Goal: Find specific page/section: Find specific page/section

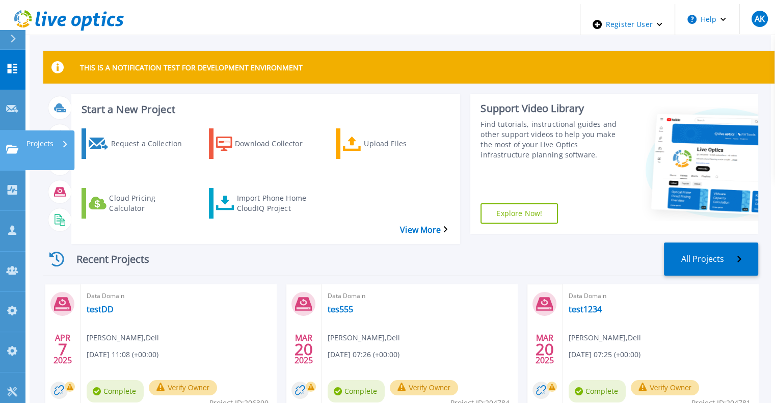
click at [39, 131] on p "Projects" at bounding box center [40, 144] width 27 height 27
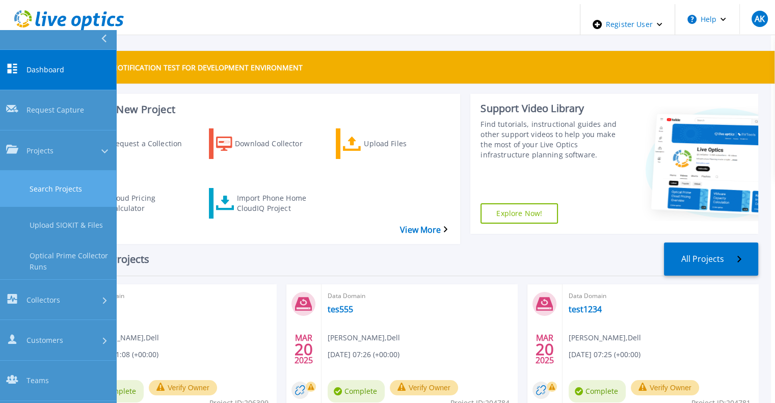
click at [51, 171] on link "Search Projects" at bounding box center [58, 189] width 116 height 36
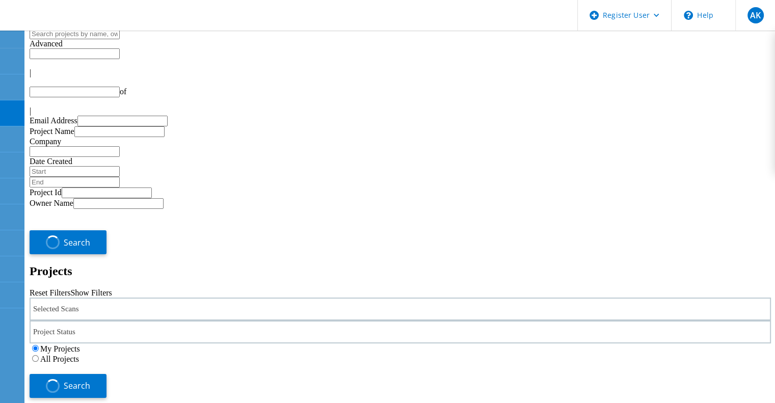
type input "1"
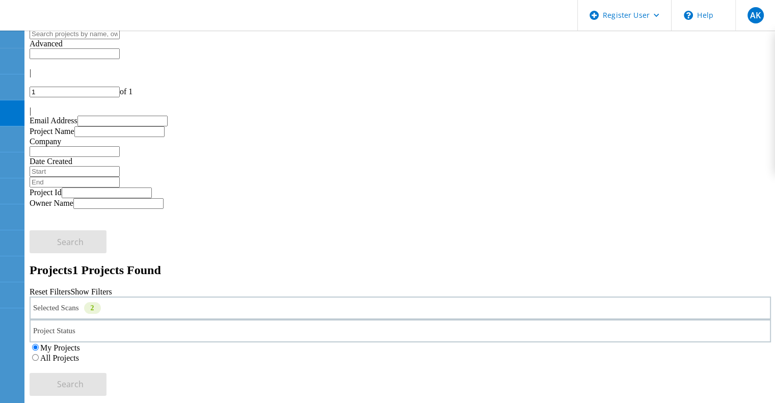
click at [79, 354] on label "All Projects" at bounding box center [59, 358] width 39 height 9
click at [39, 354] on input "All Projects" at bounding box center [35, 357] width 7 height 7
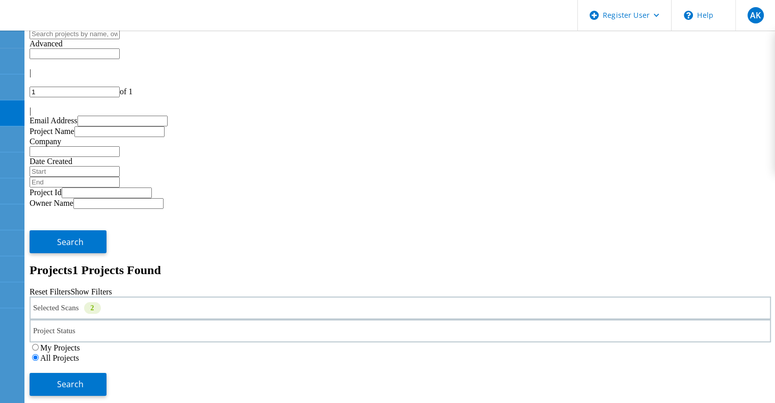
click at [210, 297] on div "Selected Scans 2" at bounding box center [401, 308] width 742 height 23
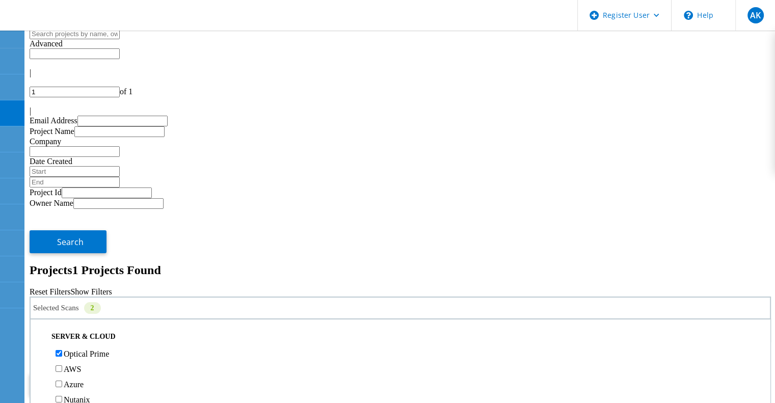
click at [552, 288] on div "Reset Filters Show Filters" at bounding box center [401, 292] width 742 height 9
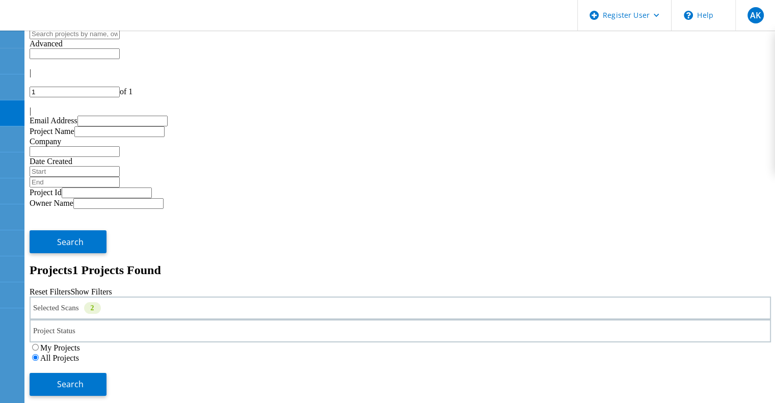
drag, startPoint x: 670, startPoint y: 136, endPoint x: 607, endPoint y: 110, distance: 67.9
click at [84, 379] on span "Search" at bounding box center [70, 384] width 27 height 11
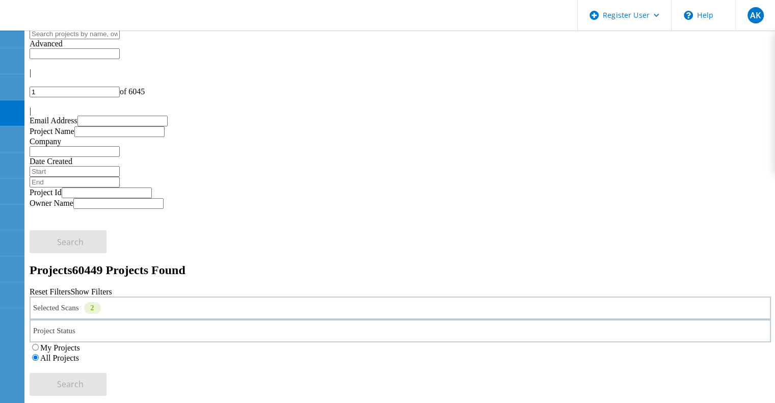
click at [153, 297] on div "Selected Scans 2" at bounding box center [401, 308] width 742 height 23
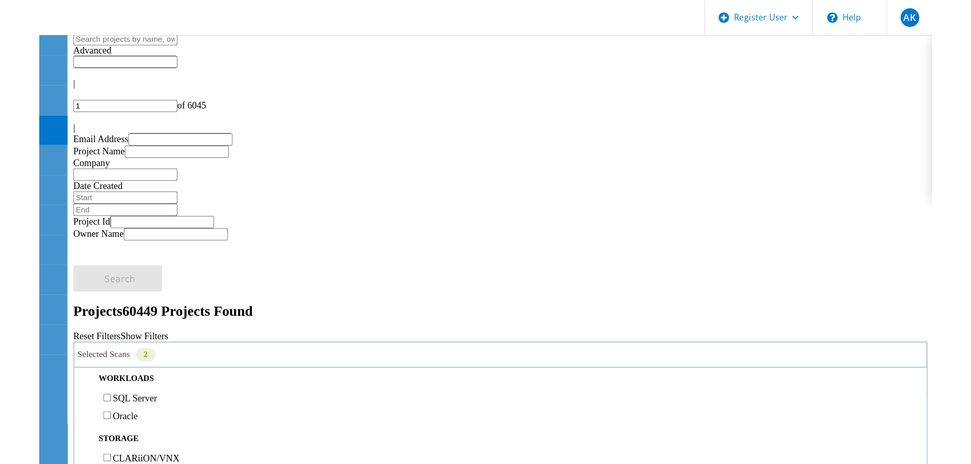
scroll to position [153, 0]
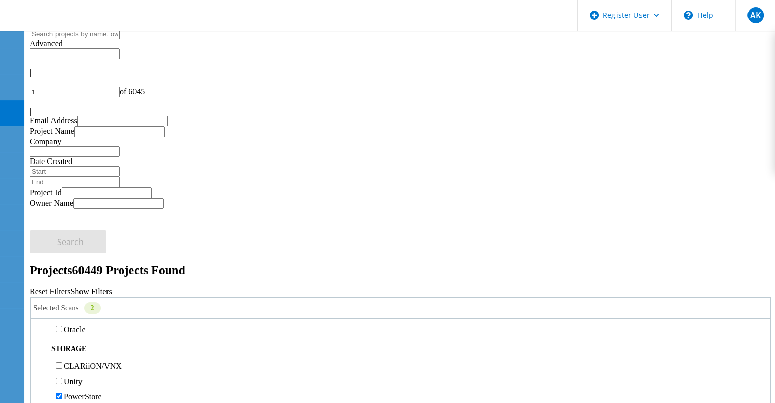
click at [89, 393] on label "PowerStore" at bounding box center [83, 397] width 38 height 9
click at [62, 393] on input "PowerStore" at bounding box center [59, 396] width 7 height 7
click at [107, 373] on button "Search" at bounding box center [68, 384] width 77 height 23
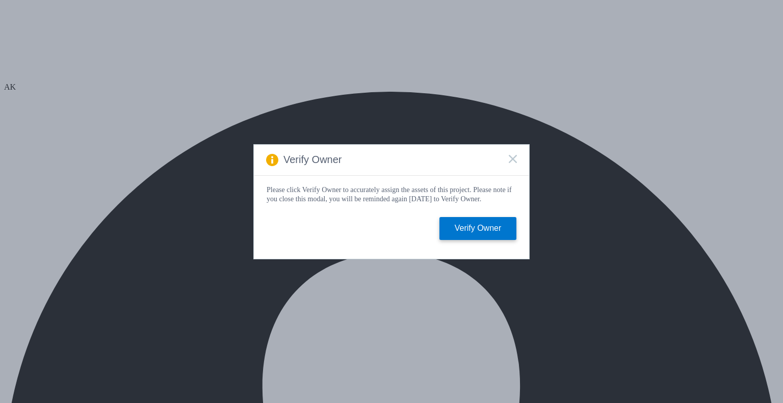
click at [511, 160] on icon at bounding box center [513, 159] width 8 height 8
